Goal: Task Accomplishment & Management: Manage account settings

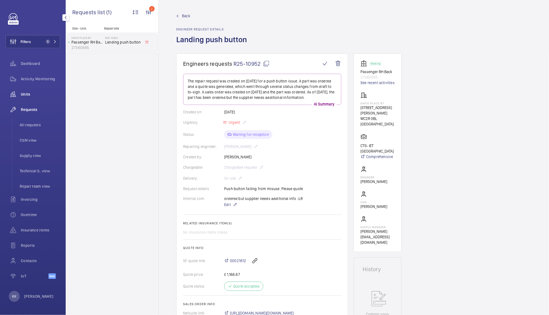
click at [22, 89] on div "Units" at bounding box center [32, 94] width 55 height 13
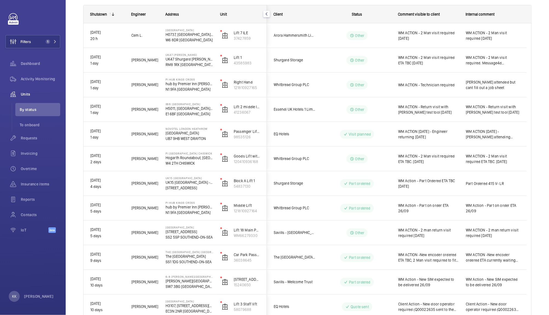
scroll to position [34, 0]
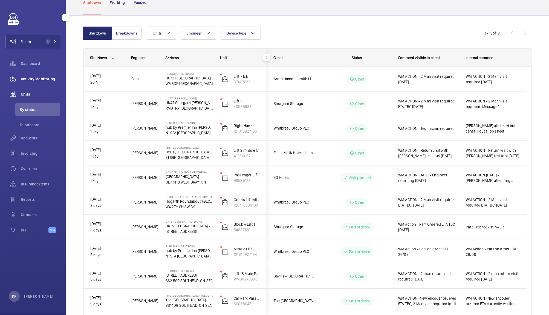
click at [45, 77] on span "Activity Monitoring" at bounding box center [40, 78] width 39 height 5
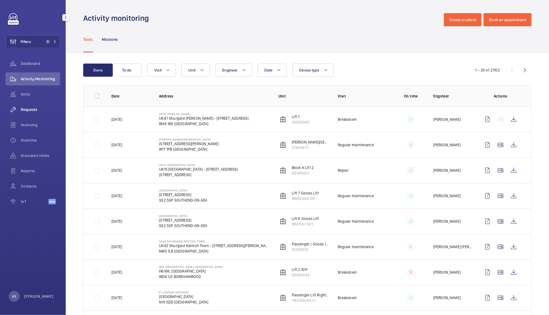
click at [36, 114] on div "Requests" at bounding box center [32, 109] width 55 height 13
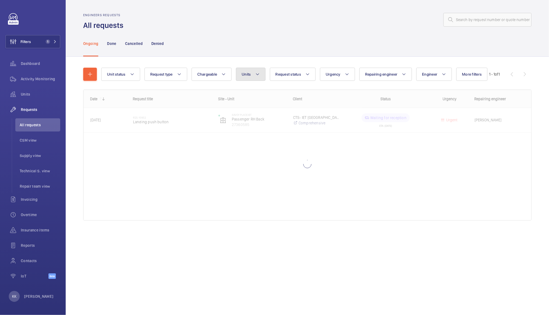
click at [252, 74] on button "Units" at bounding box center [250, 74] width 29 height 13
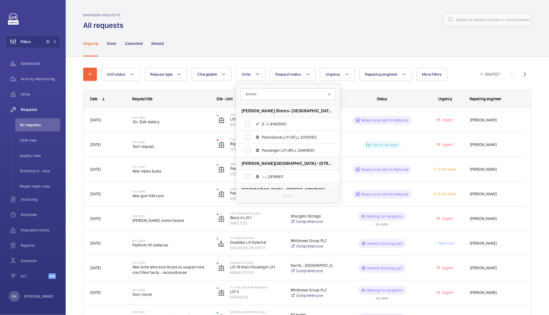
type input "brixton"
drag, startPoint x: 340, startPoint y: 118, endPoint x: 326, endPoint y: 146, distance: 31.5
click at [326, 146] on div "brixton [PERSON_NAME] Stores- [GEOGRAPHIC_DATA] - [GEOGRAPHIC_DATA] G -1, 41405…" at bounding box center [288, 143] width 104 height 119
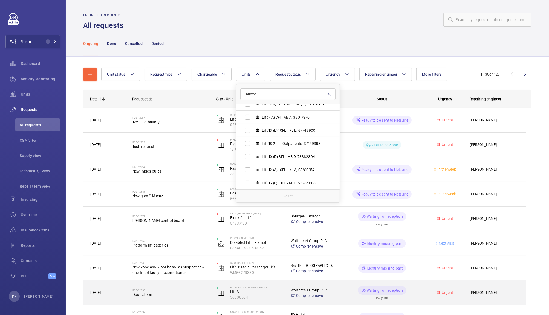
scroll to position [931, 0]
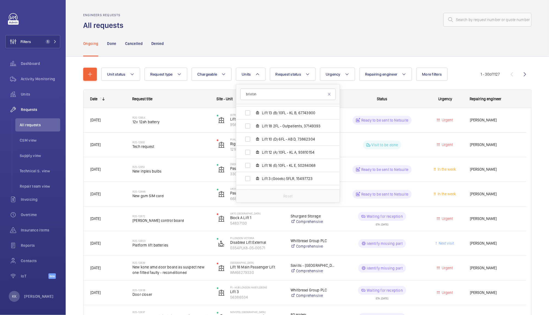
click at [305, 47] on div "Ongoing Done Cancelled Denied" at bounding box center [307, 43] width 448 height 26
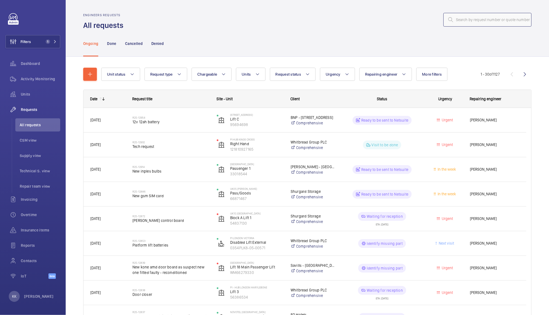
click at [475, 17] on input "text" at bounding box center [487, 20] width 88 height 14
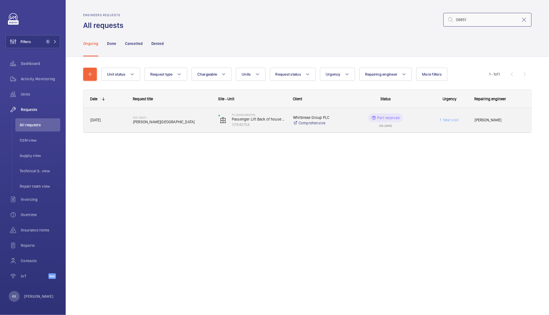
type input "08851"
click at [182, 119] on span "[PERSON_NAME][GEOGRAPHIC_DATA]" at bounding box center [172, 121] width 78 height 5
